Goal: Information Seeking & Learning: Stay updated

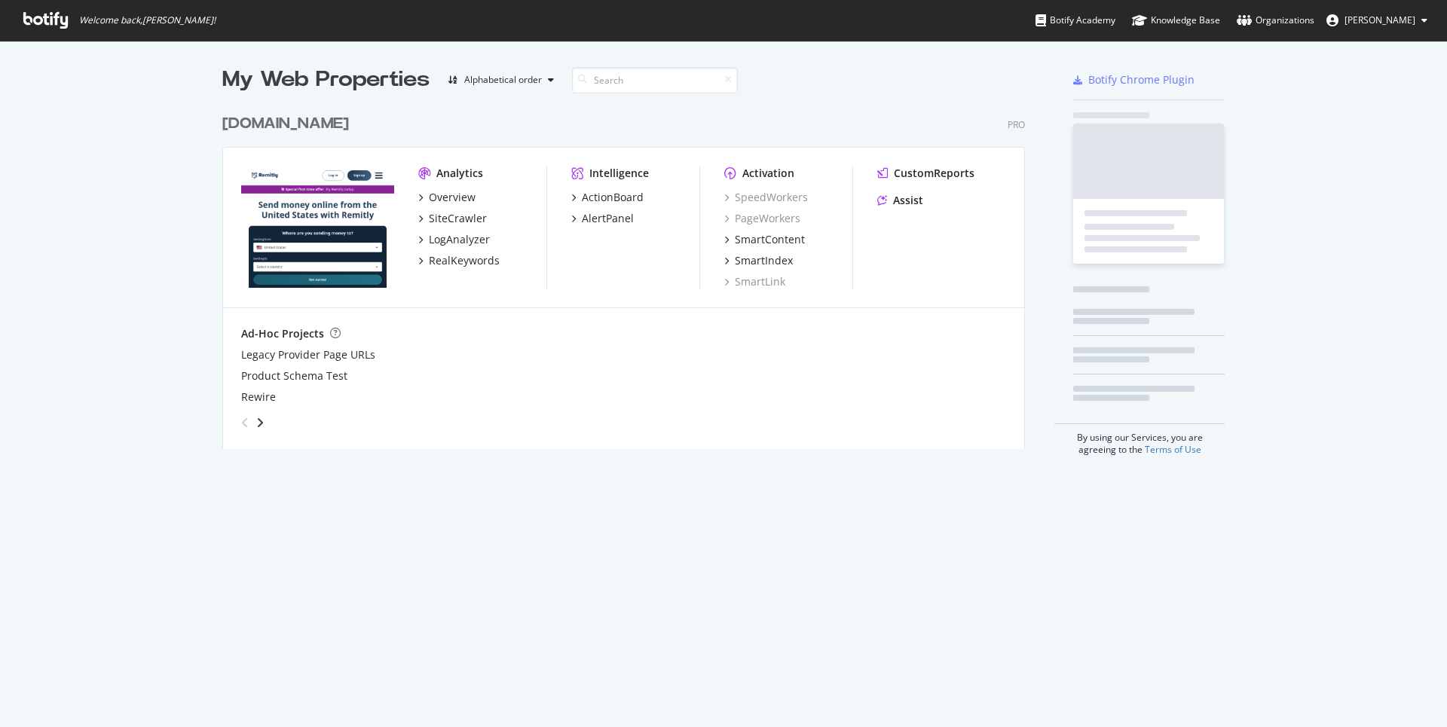
scroll to position [715, 1422]
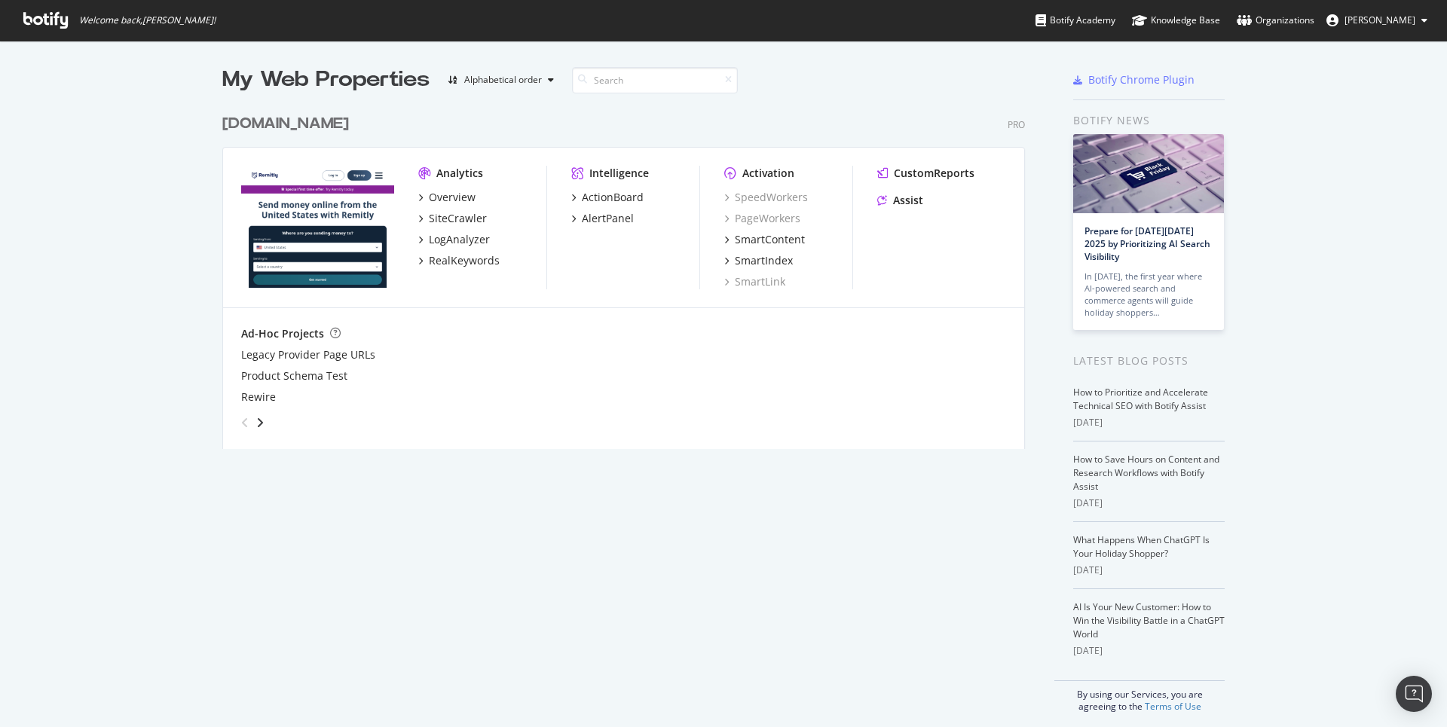
click at [482, 238] on div "LogAnalyzer" at bounding box center [482, 239] width 128 height 15
click at [621, 212] on div "AlertPanel" at bounding box center [608, 218] width 52 height 15
